Goal: Task Accomplishment & Management: Manage account settings

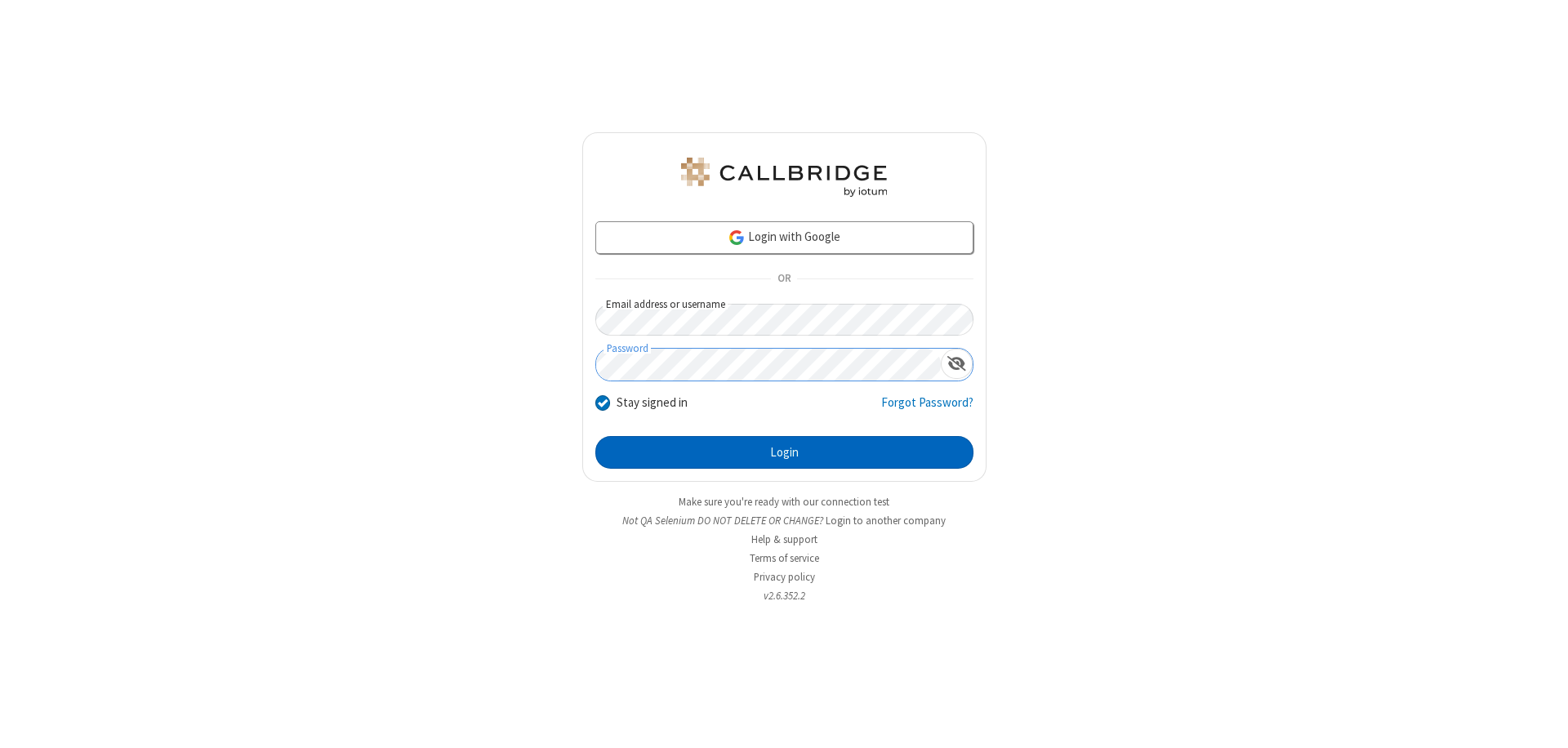
click at [784, 453] on button "Login" at bounding box center [785, 452] width 378 height 32
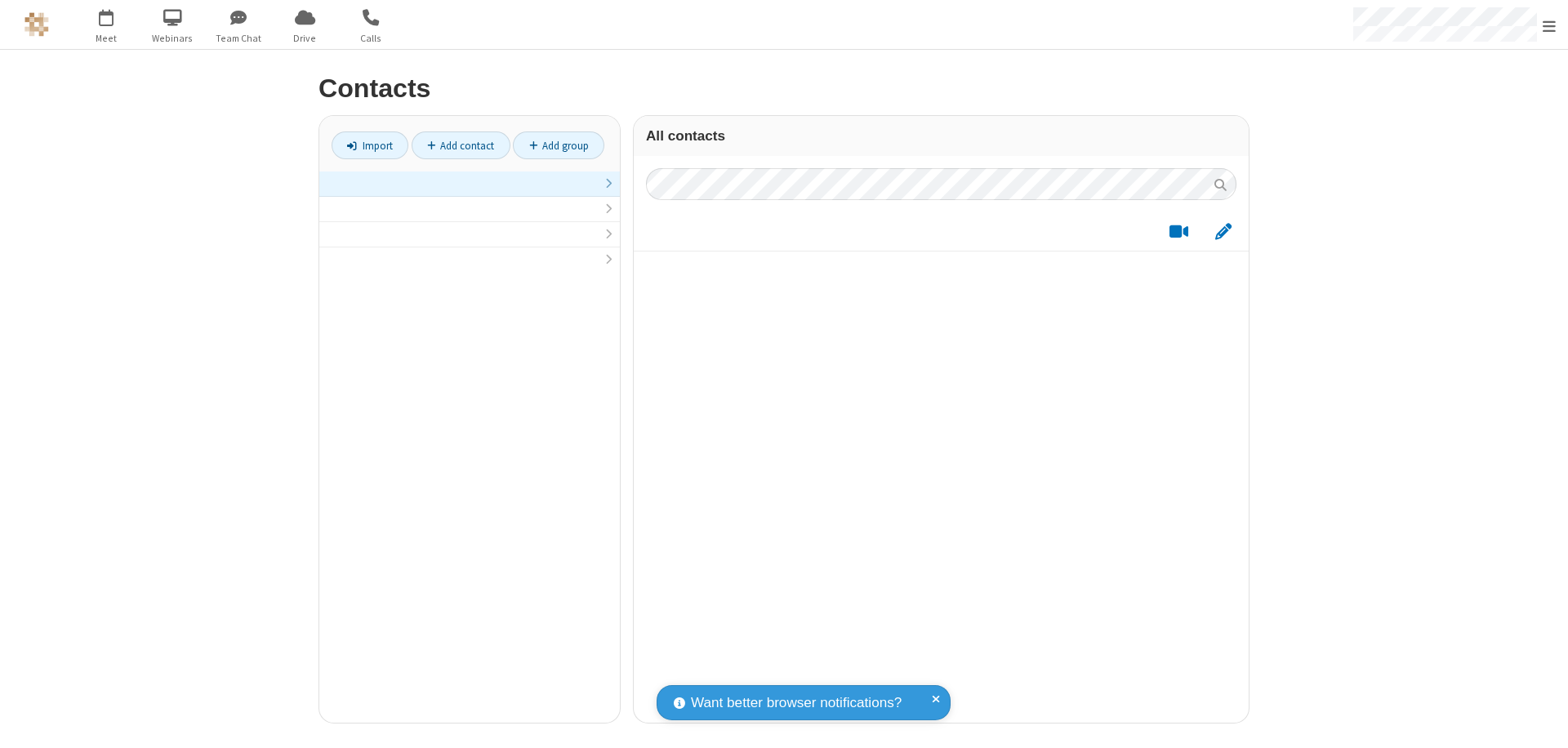
click at [470, 193] on link at bounding box center [469, 184] width 300 height 25
click at [460, 145] on link "Add contact" at bounding box center [460, 145] width 98 height 27
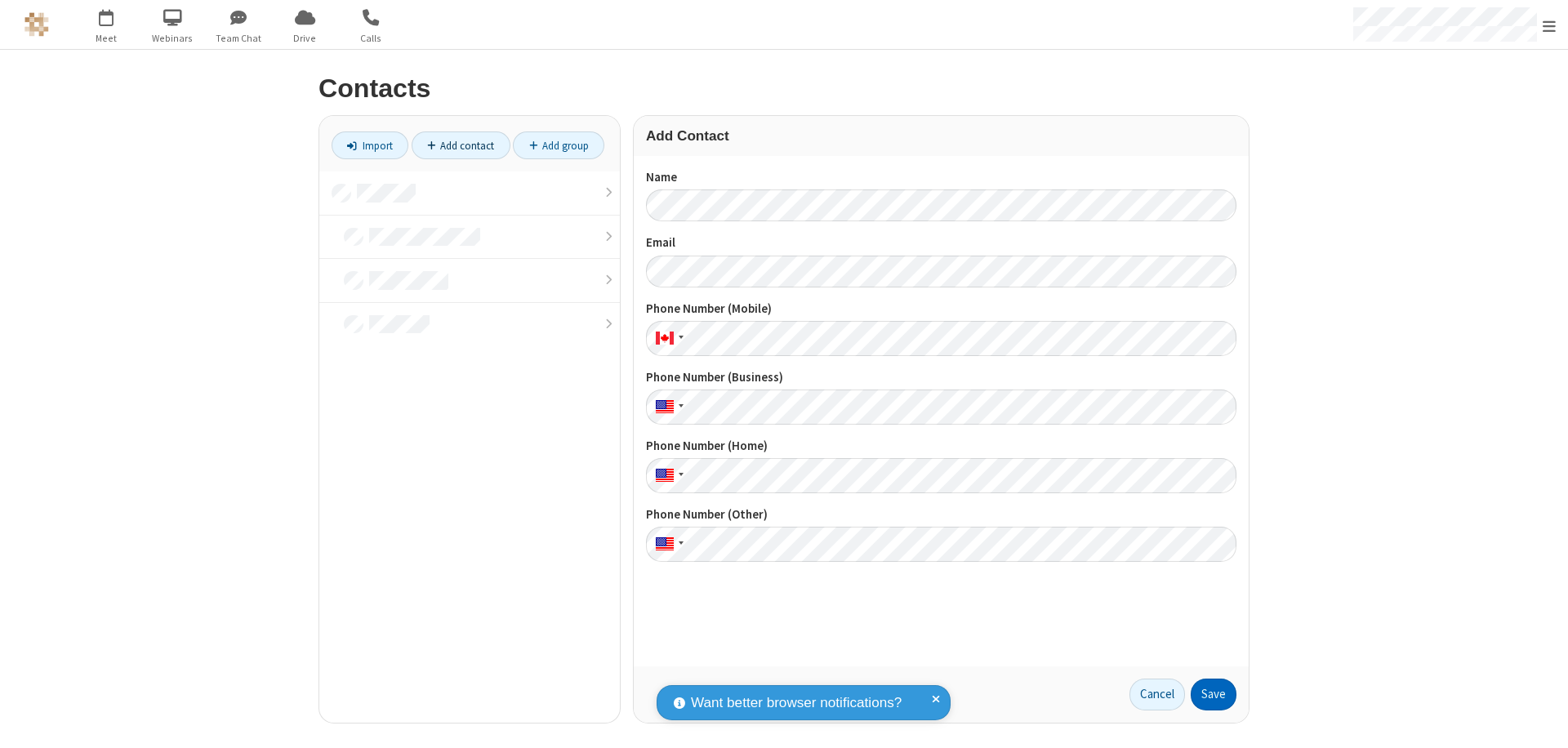
click at [1213, 694] on button "Save" at bounding box center [1213, 694] width 46 height 32
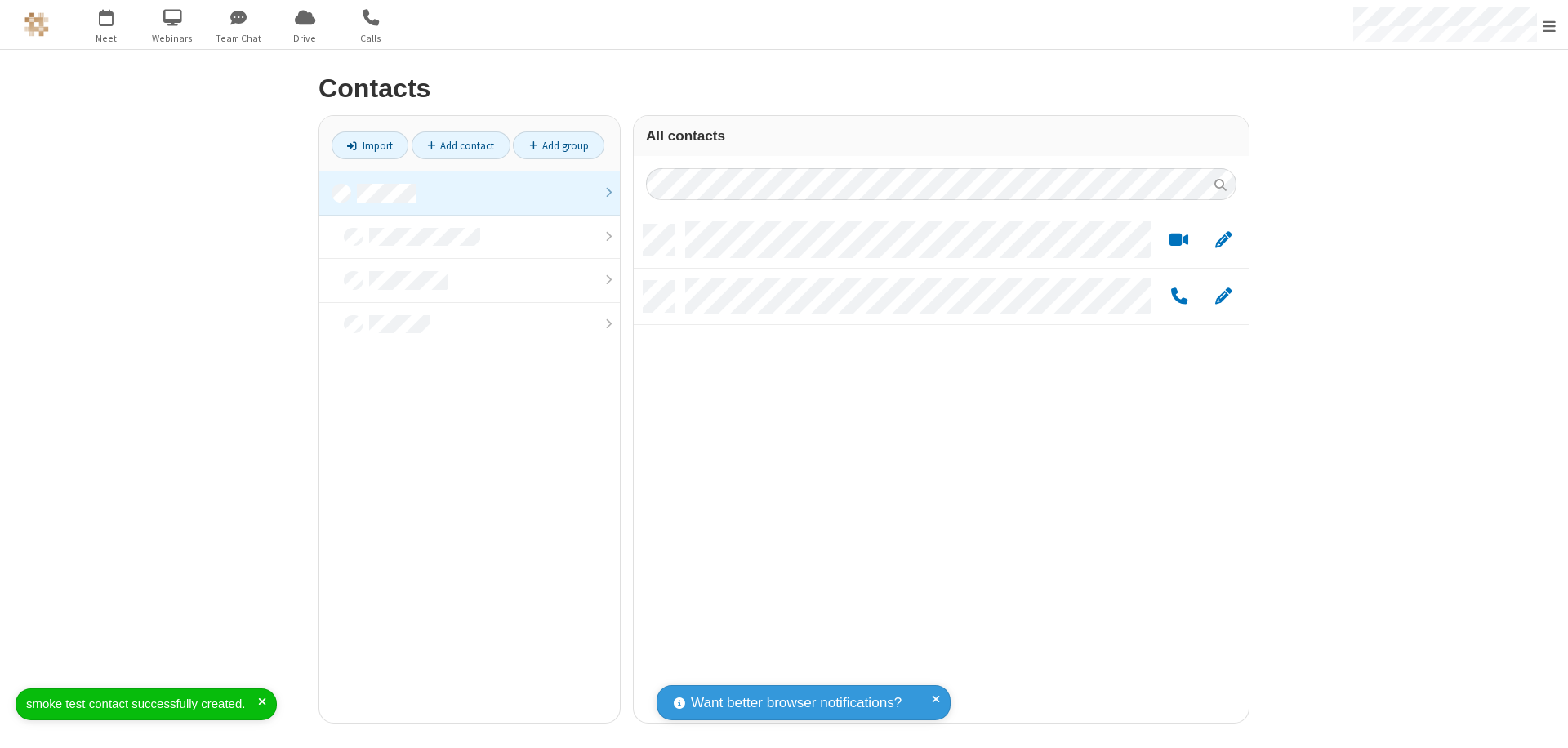
scroll to position [498, 603]
click at [460, 145] on link "Add contact" at bounding box center [460, 145] width 98 height 27
